Goal: Browse casually

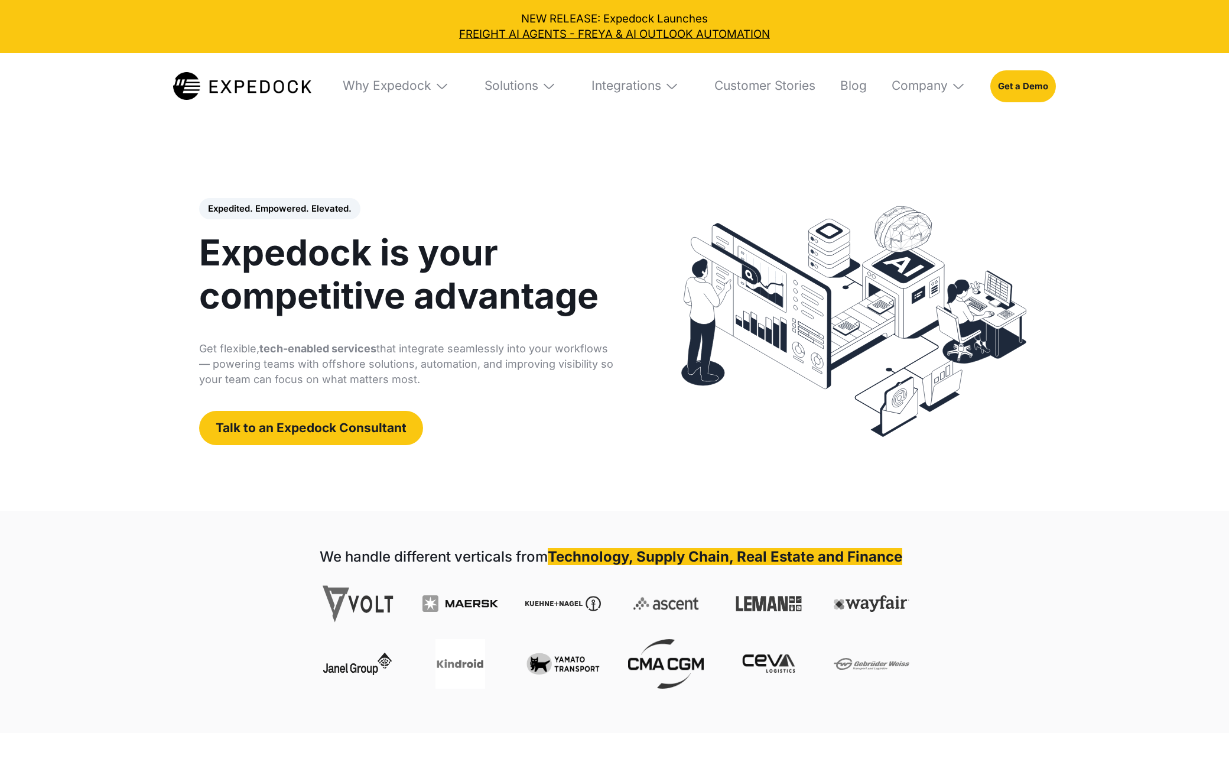
select select
click at [496, 323] on div "Expedited. Empowered. Elevated. Automate Freight Document Extraction at 99.97% …" at bounding box center [410, 322] width 422 height 248
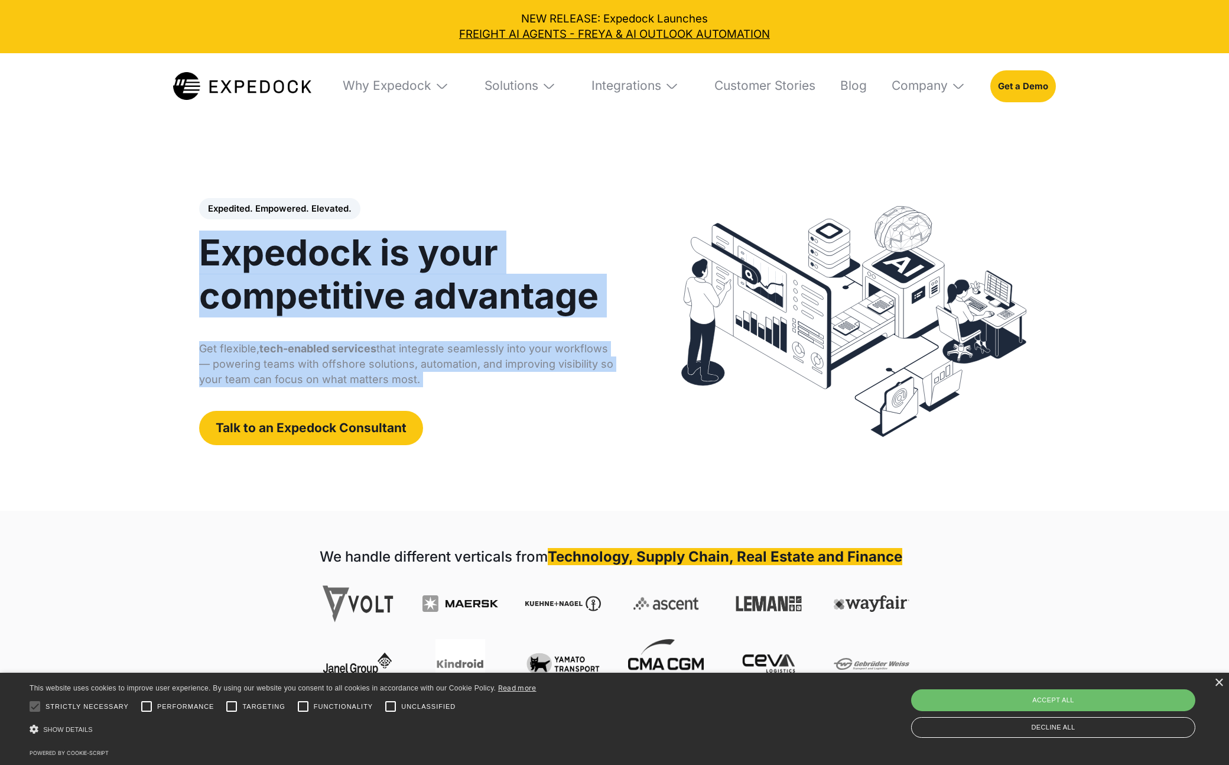
drag, startPoint x: 496, startPoint y: 323, endPoint x: 481, endPoint y: 269, distance: 55.4
click at [481, 269] on div "Expedited. Empowered. Elevated. Automate Freight Document Extraction at 99.97% …" at bounding box center [410, 322] width 422 height 248
click at [481, 269] on h1 "Expedock is your competitive advantage" at bounding box center [410, 274] width 422 height 86
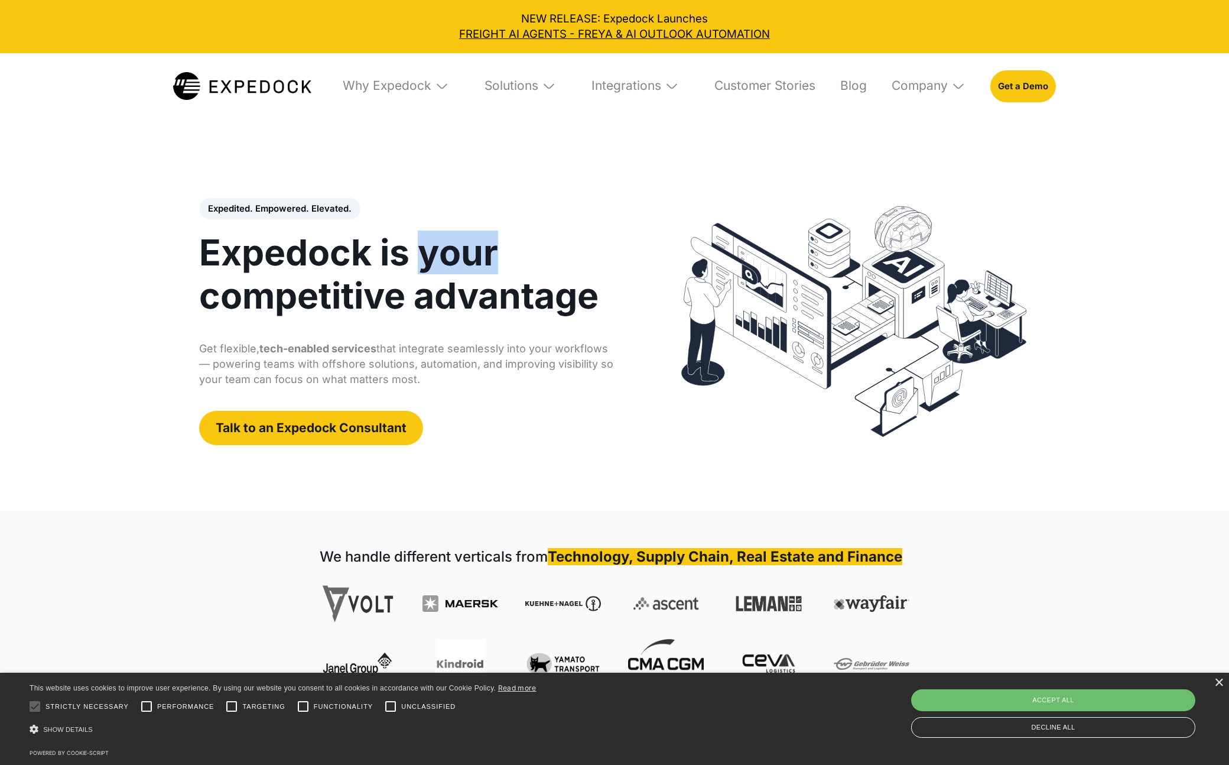
click at [481, 269] on h1 "Expedock is your competitive advantage" at bounding box center [410, 274] width 422 height 86
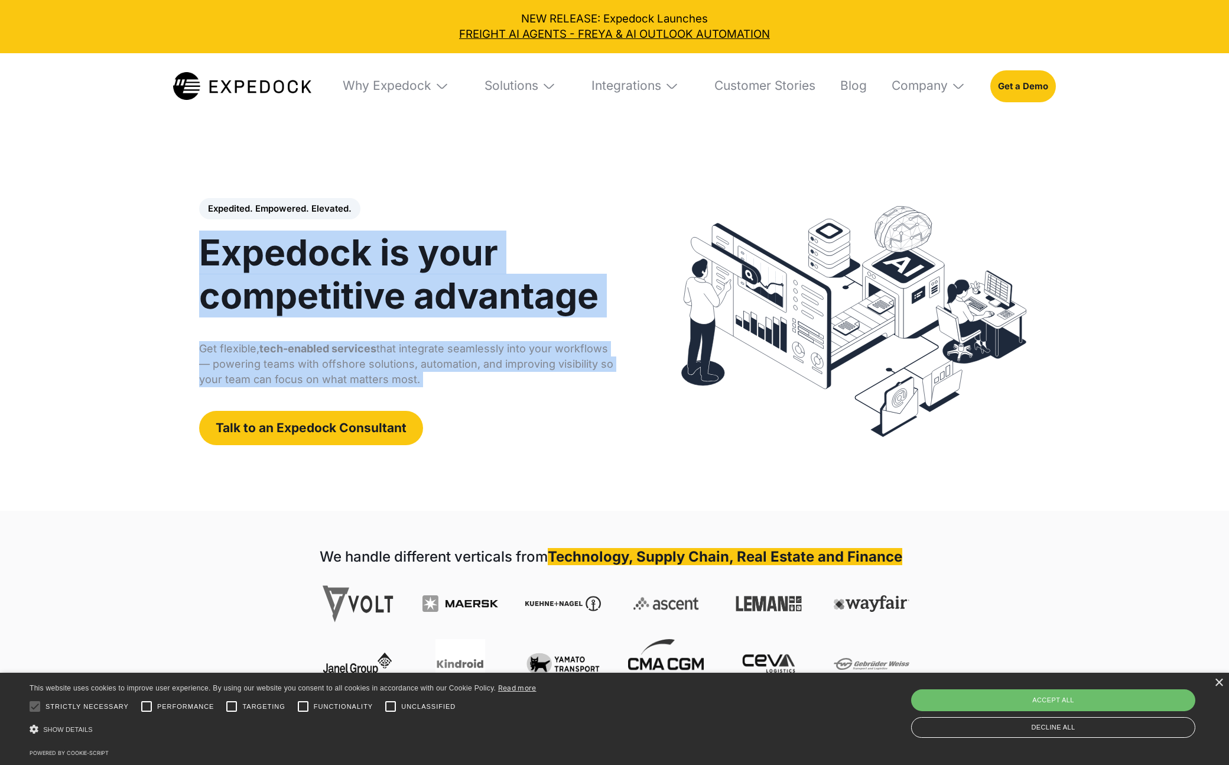
drag, startPoint x: 480, startPoint y: 269, endPoint x: 473, endPoint y: 323, distance: 54.2
click at [473, 323] on div "Expedited. Empowered. Elevated. Automate Freight Document Extraction at 99.97% …" at bounding box center [410, 322] width 422 height 248
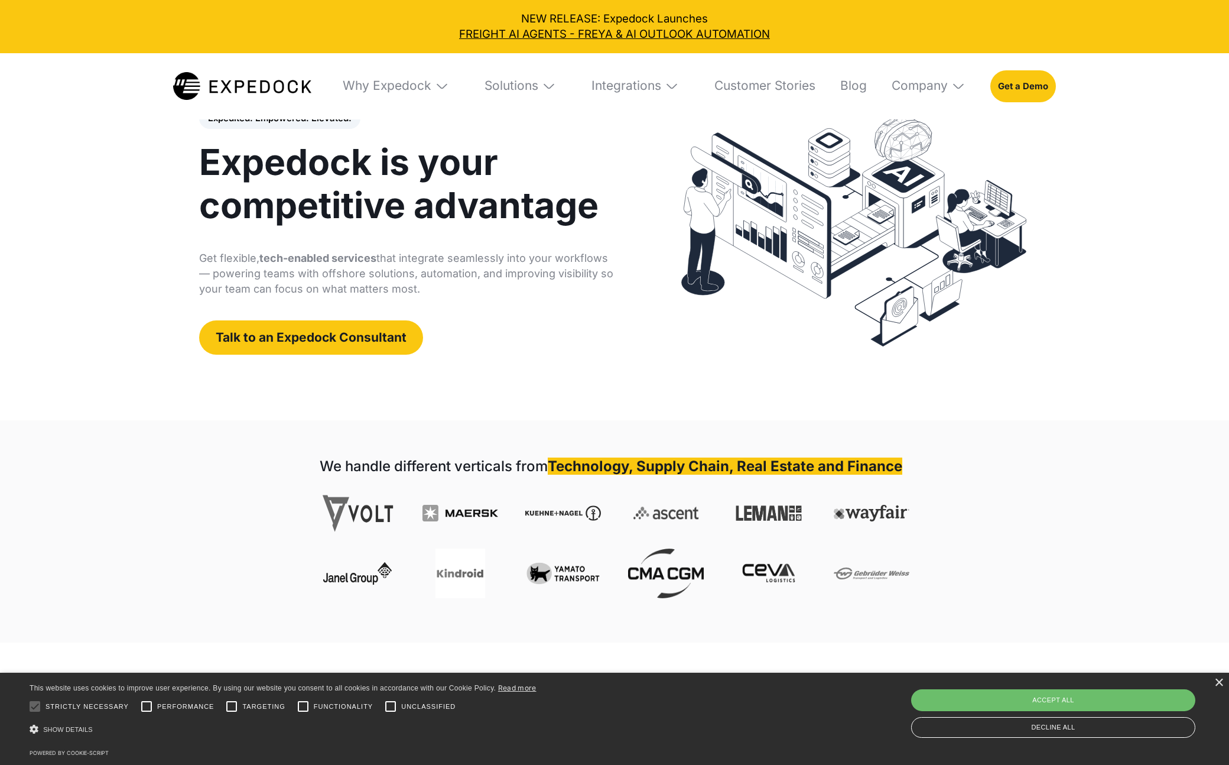
scroll to position [91, 0]
